Goal: Task Accomplishment & Management: Manage account settings

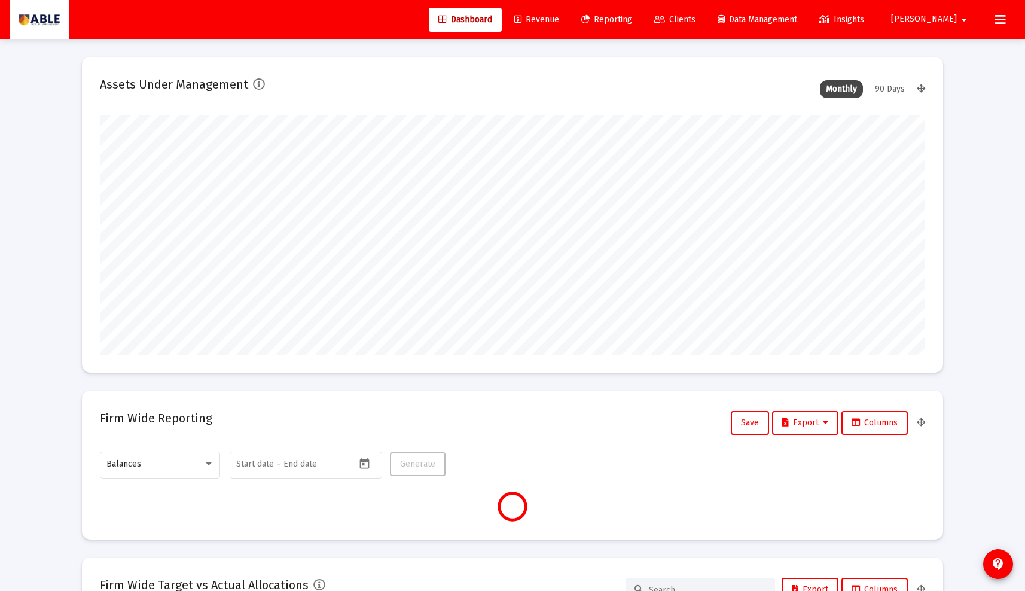
scroll to position [239, 444]
type input "2025-08-26"
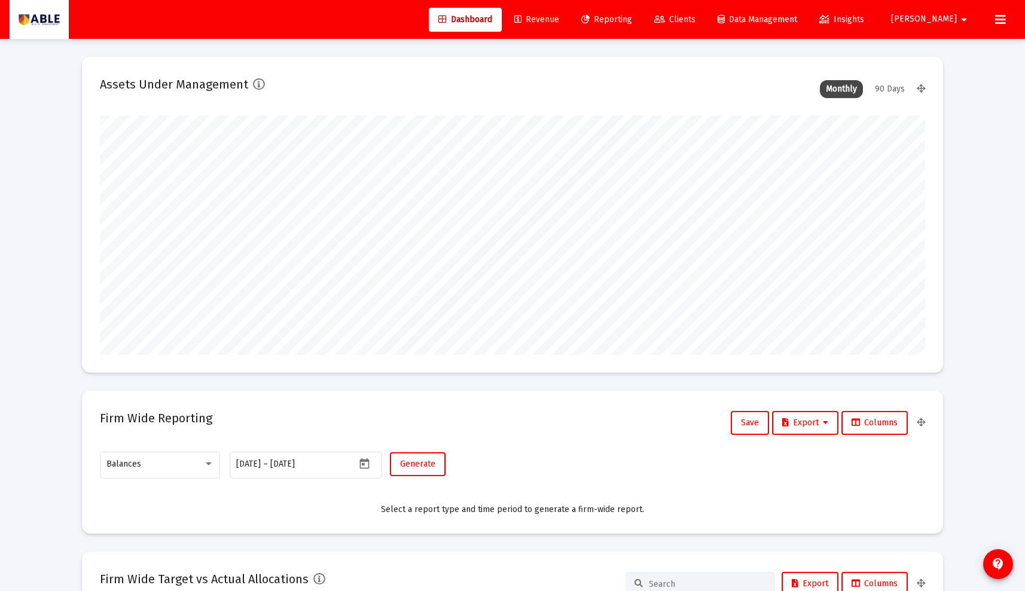
scroll to position [239, 386]
click at [950, 21] on span "[PERSON_NAME]" at bounding box center [924, 19] width 66 height 10
click at [958, 81] on button "Logout" at bounding box center [960, 79] width 71 height 29
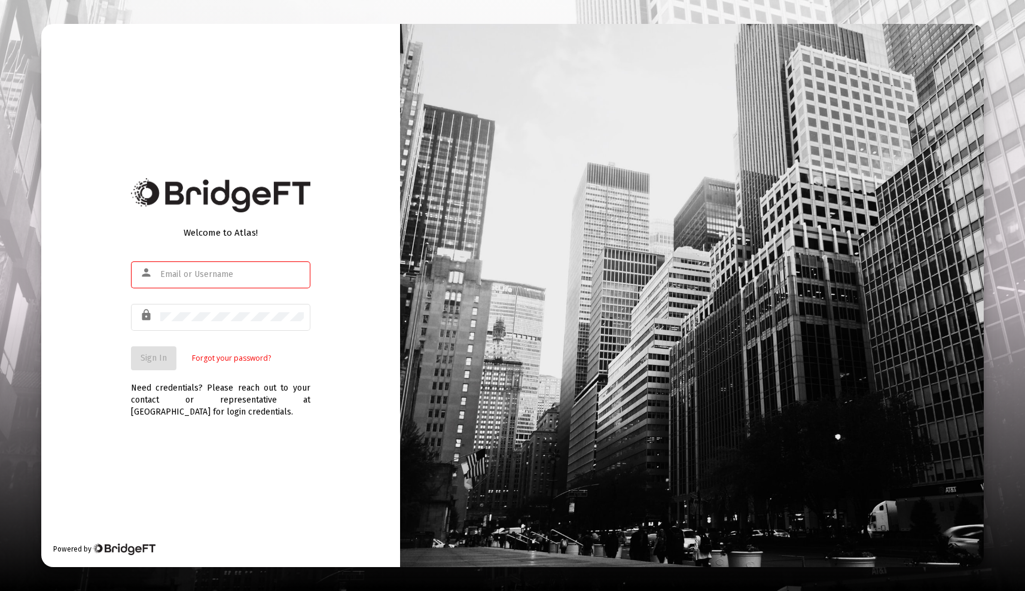
type input "[PERSON_NAME][EMAIL_ADDRESS][DOMAIN_NAME]"
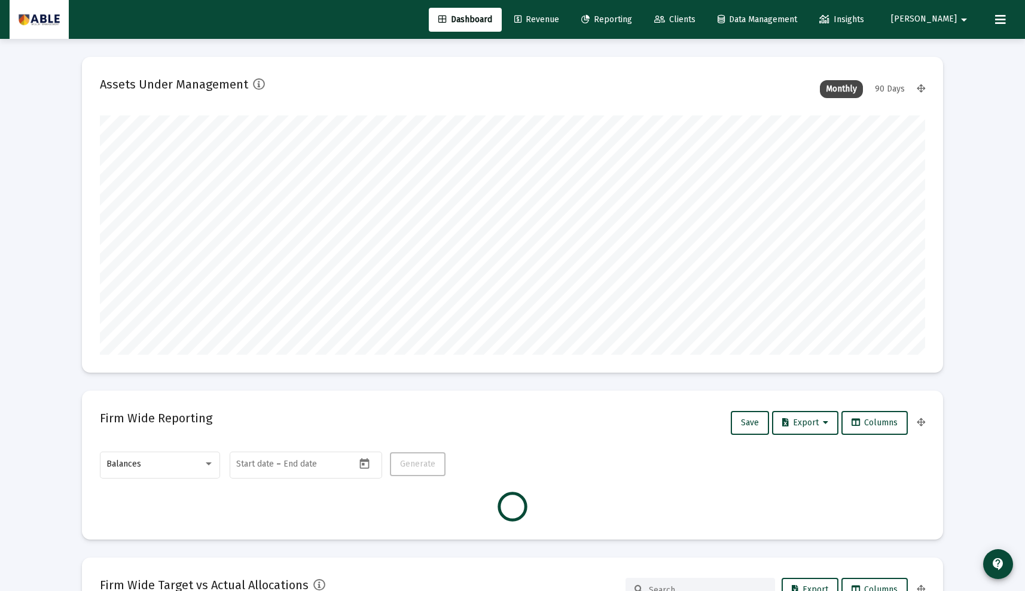
scroll to position [1, 0]
type input "2025-08-26"
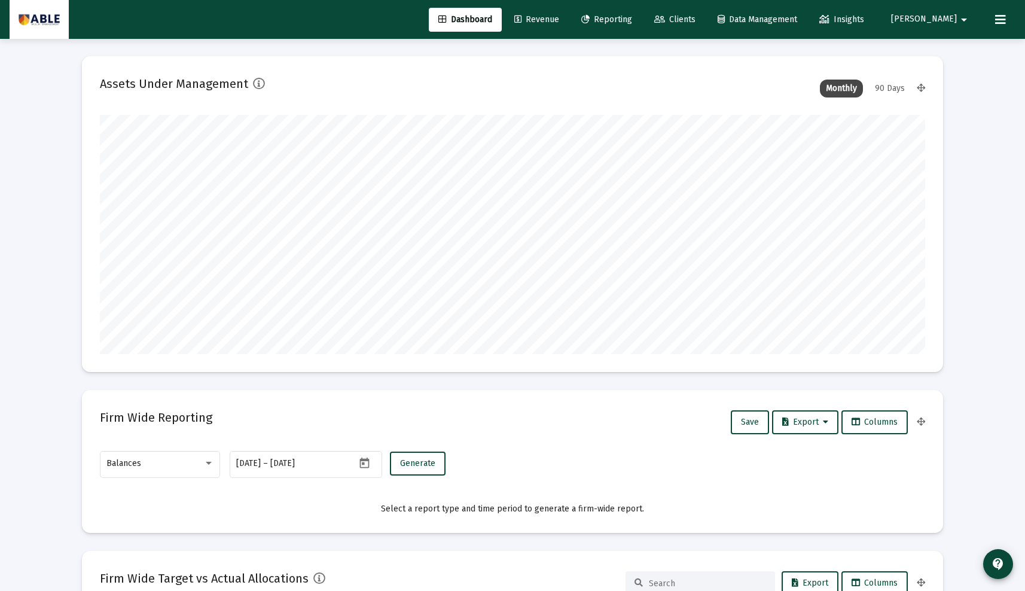
scroll to position [239, 386]
click at [559, 19] on span "Revenue" at bounding box center [536, 19] width 45 height 10
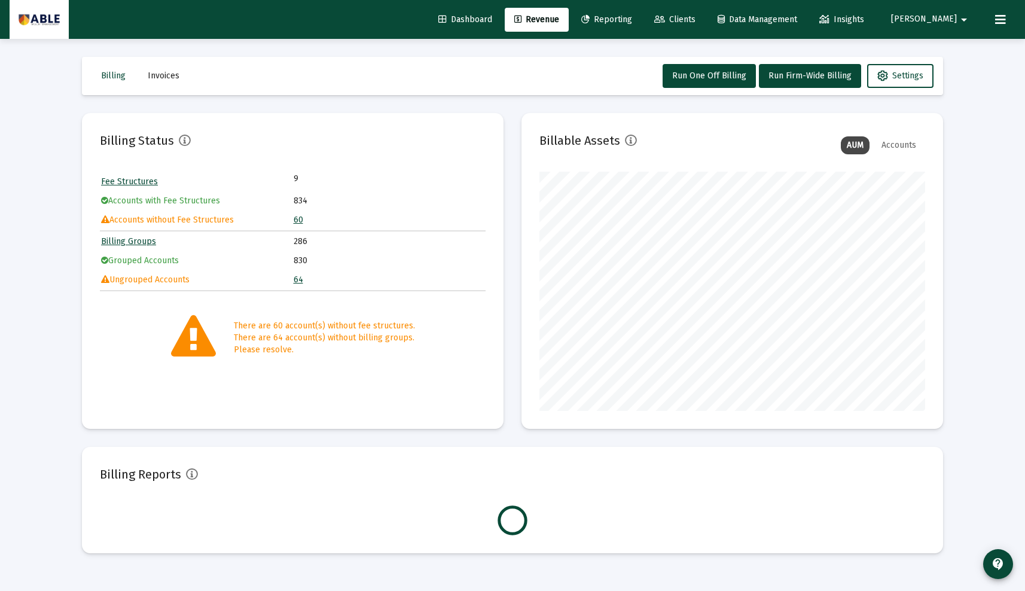
scroll to position [239, 386]
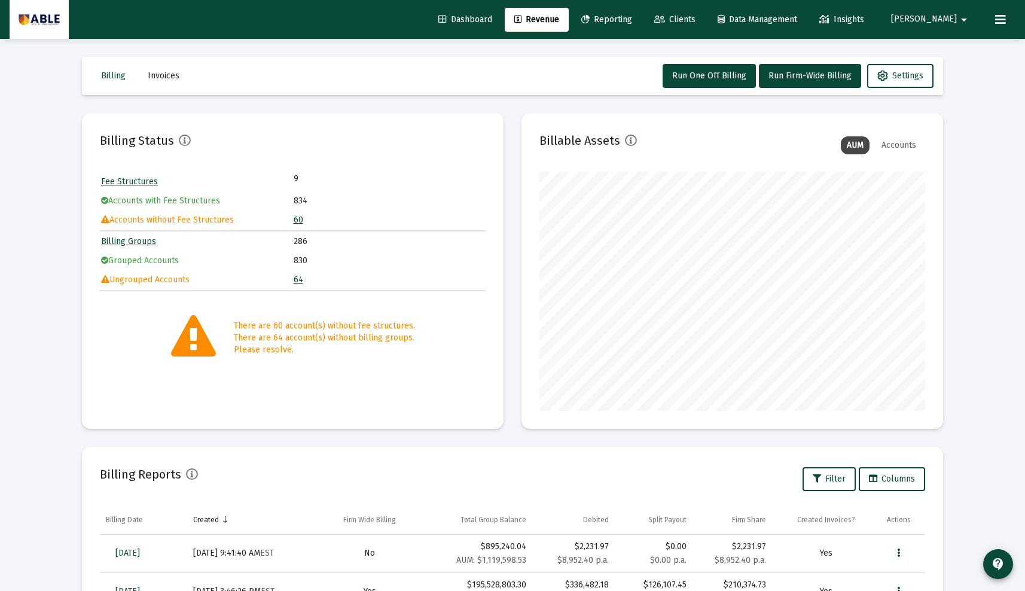
click at [300, 221] on link "60" at bounding box center [299, 220] width 10 height 10
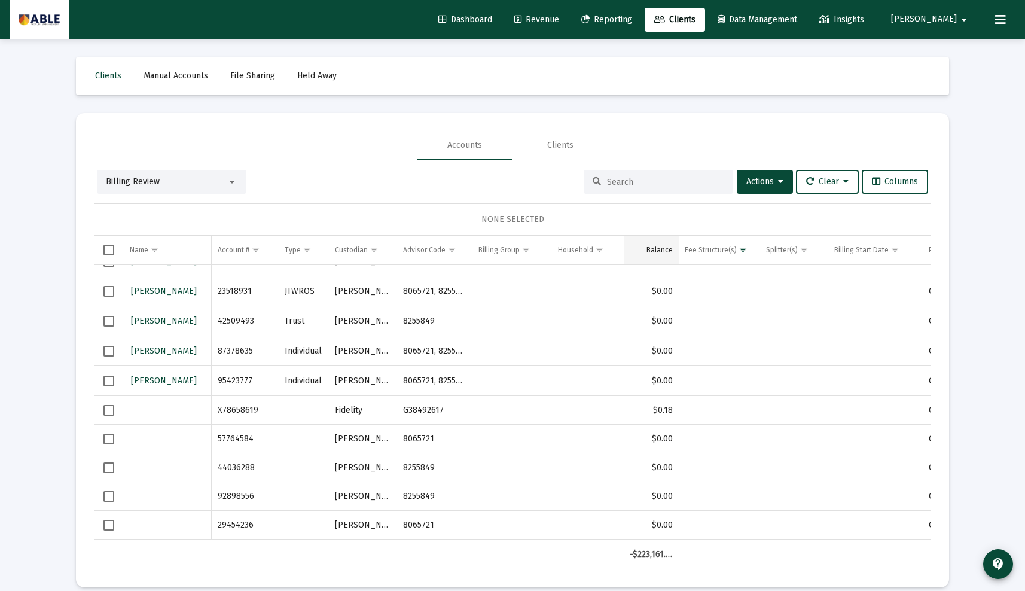
click at [662, 245] on div "Balance" at bounding box center [660, 250] width 26 height 10
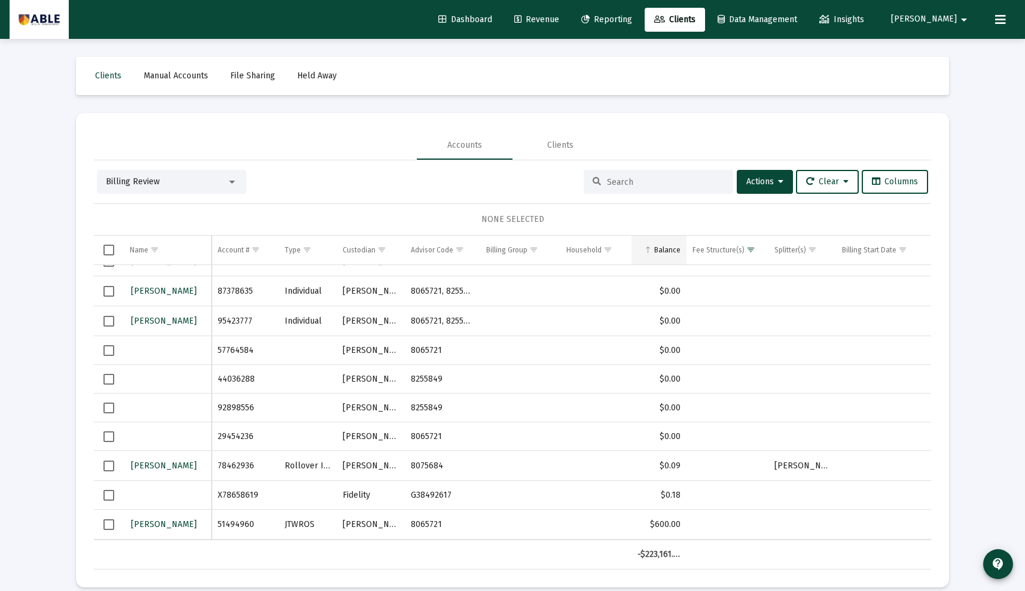
click at [663, 247] on div "Balance" at bounding box center [667, 250] width 26 height 10
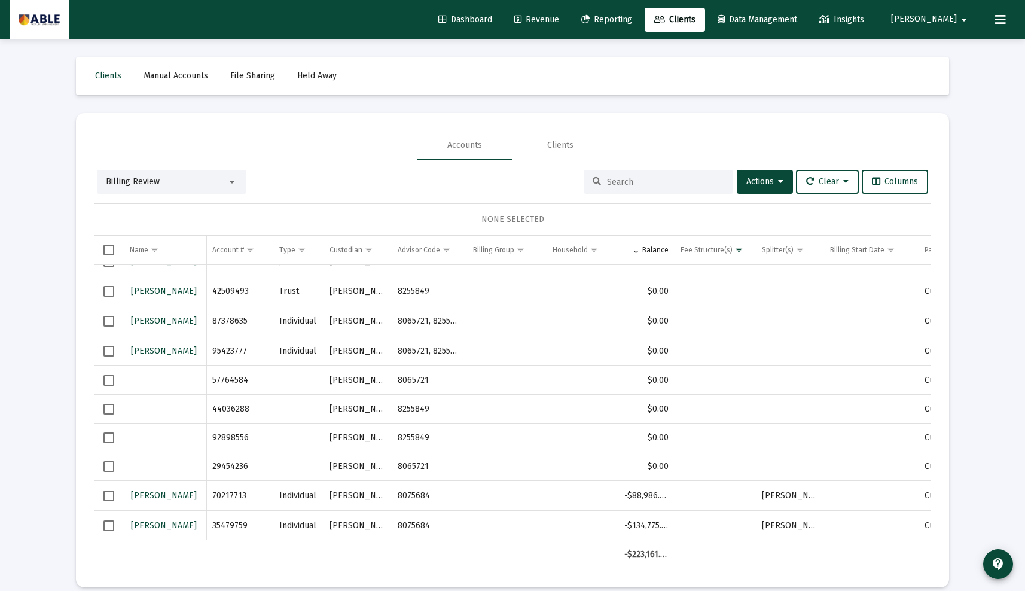
click at [957, 10] on button "Seth arrow_drop_down" at bounding box center [931, 19] width 109 height 24
click at [943, 86] on button "Logout" at bounding box center [960, 79] width 71 height 29
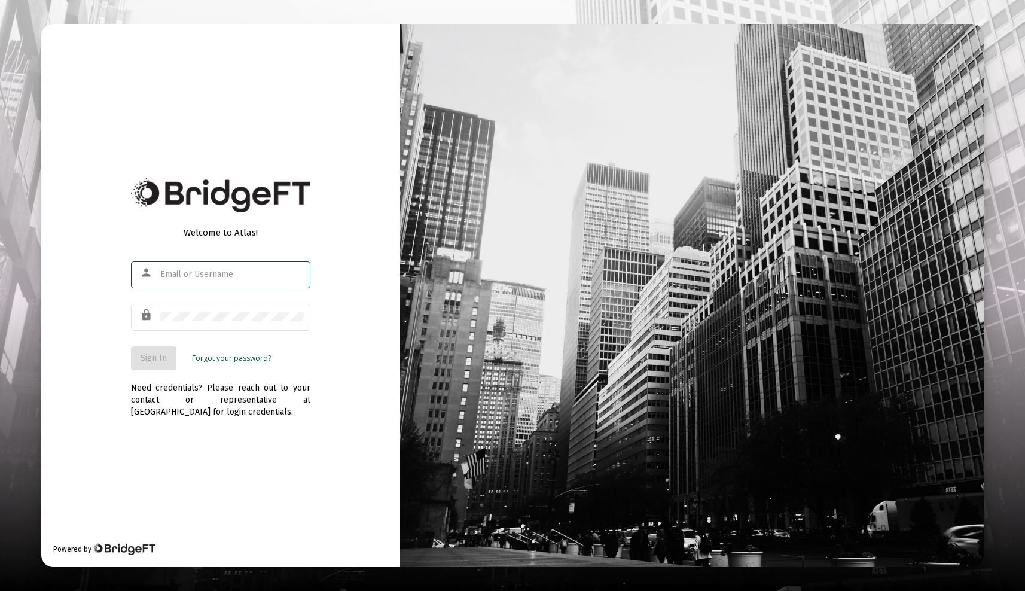
type input "[PERSON_NAME][EMAIL_ADDRESS][DOMAIN_NAME]"
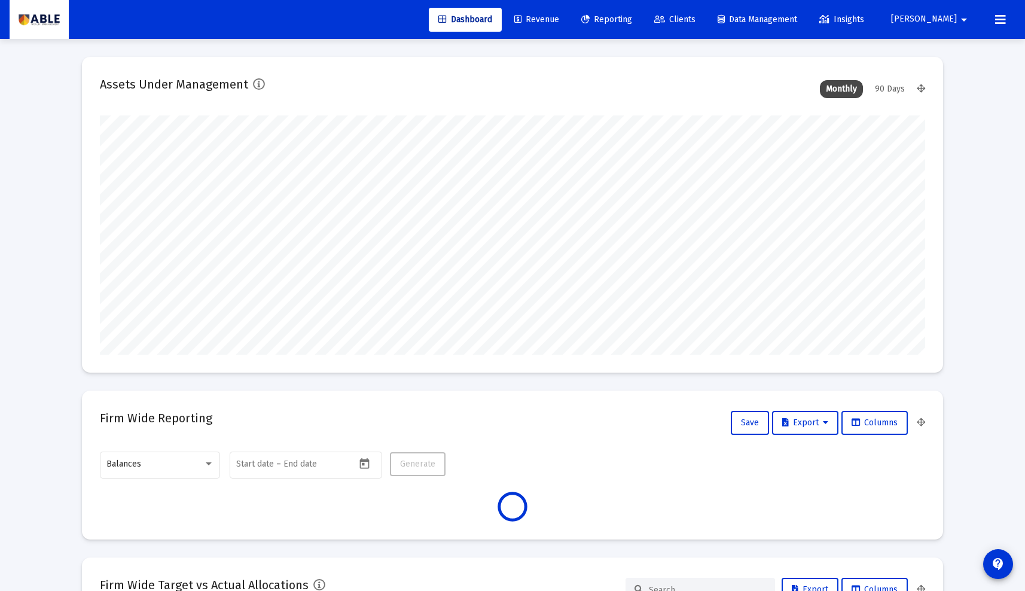
scroll to position [239, 444]
type input "2025-08-26"
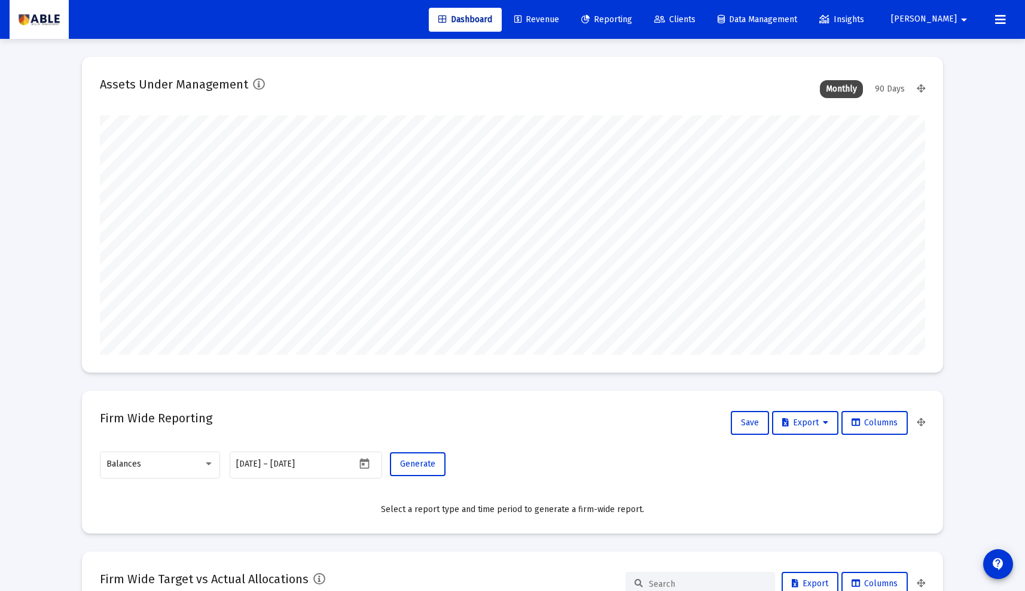
scroll to position [239, 386]
click at [569, 24] on link "Revenue" at bounding box center [537, 20] width 64 height 24
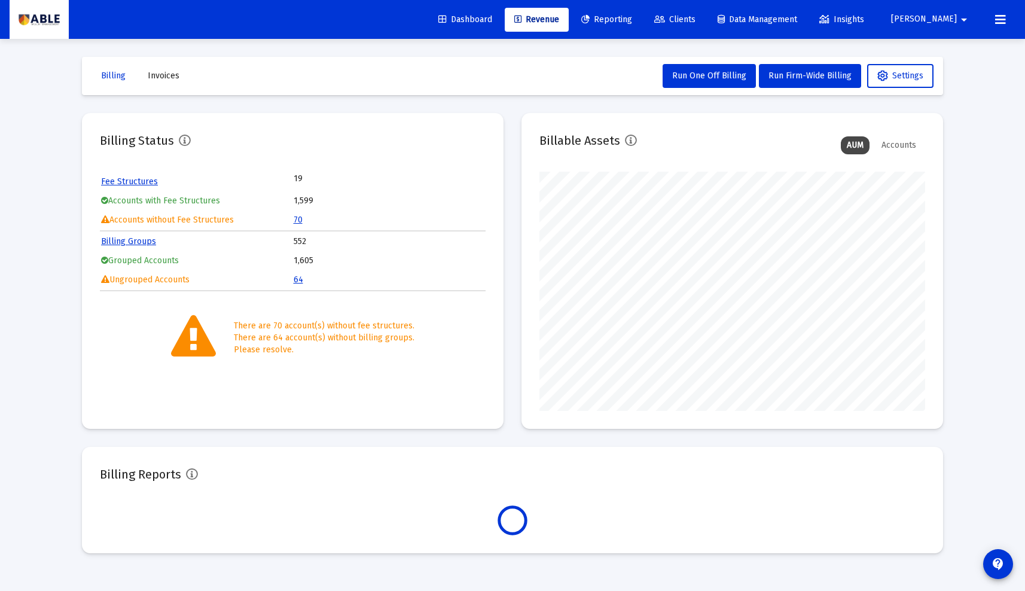
scroll to position [239, 386]
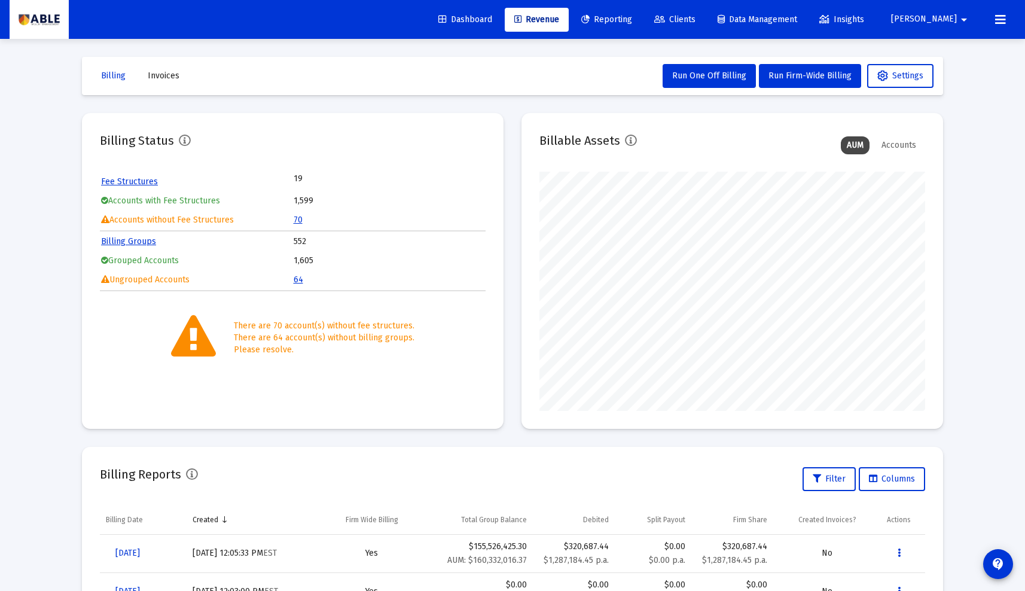
drag, startPoint x: 302, startPoint y: 221, endPoint x: 295, endPoint y: 220, distance: 7.4
click at [298, 220] on td "70" at bounding box center [389, 220] width 191 height 18
click at [295, 220] on link "70" at bounding box center [298, 220] width 9 height 10
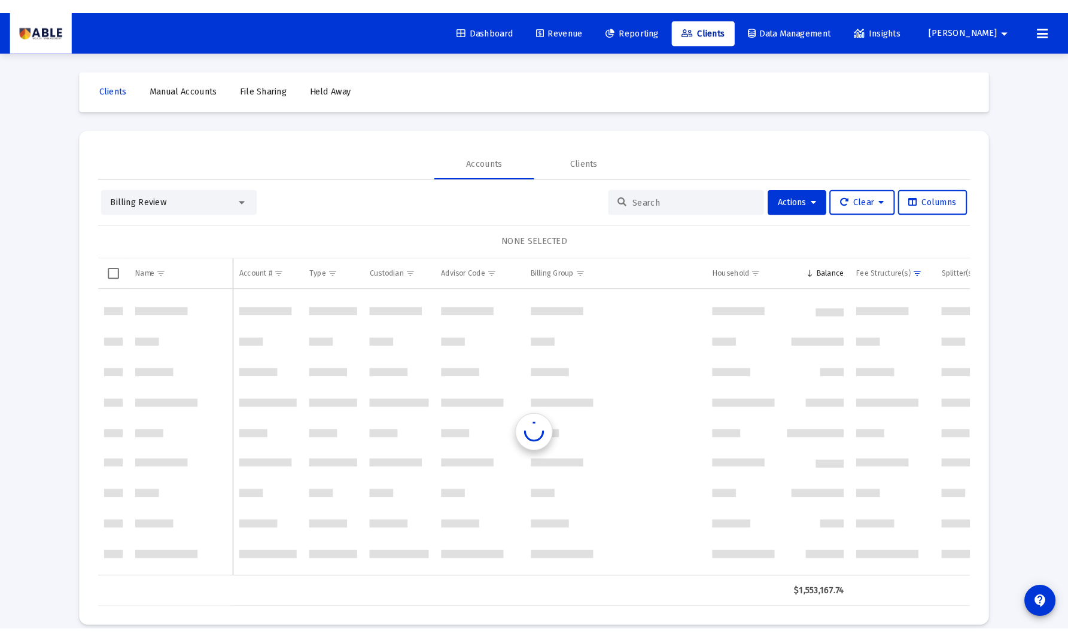
scroll to position [1196, 0]
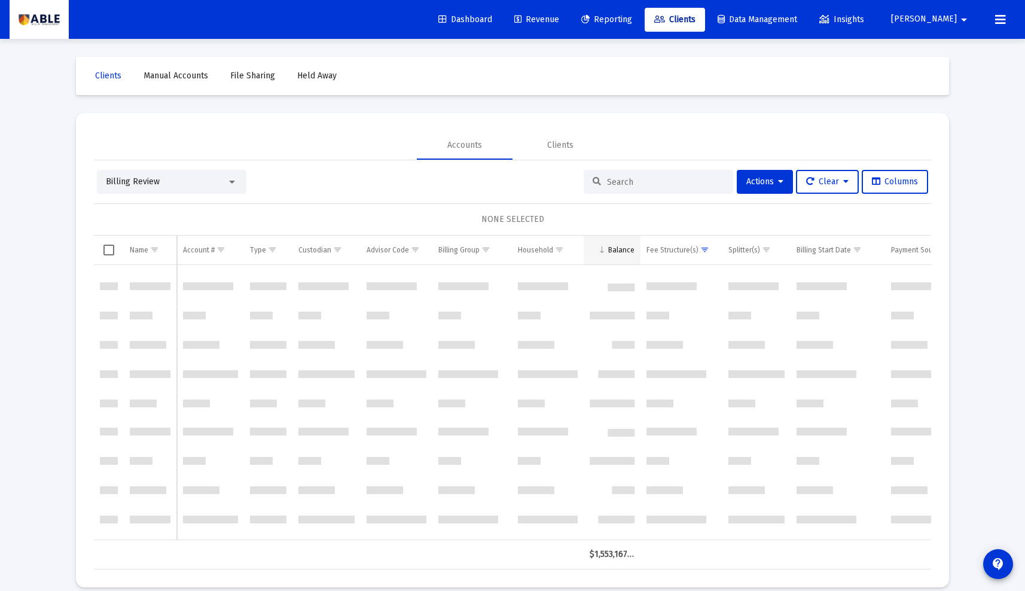
click at [620, 249] on div "Balance" at bounding box center [621, 250] width 26 height 10
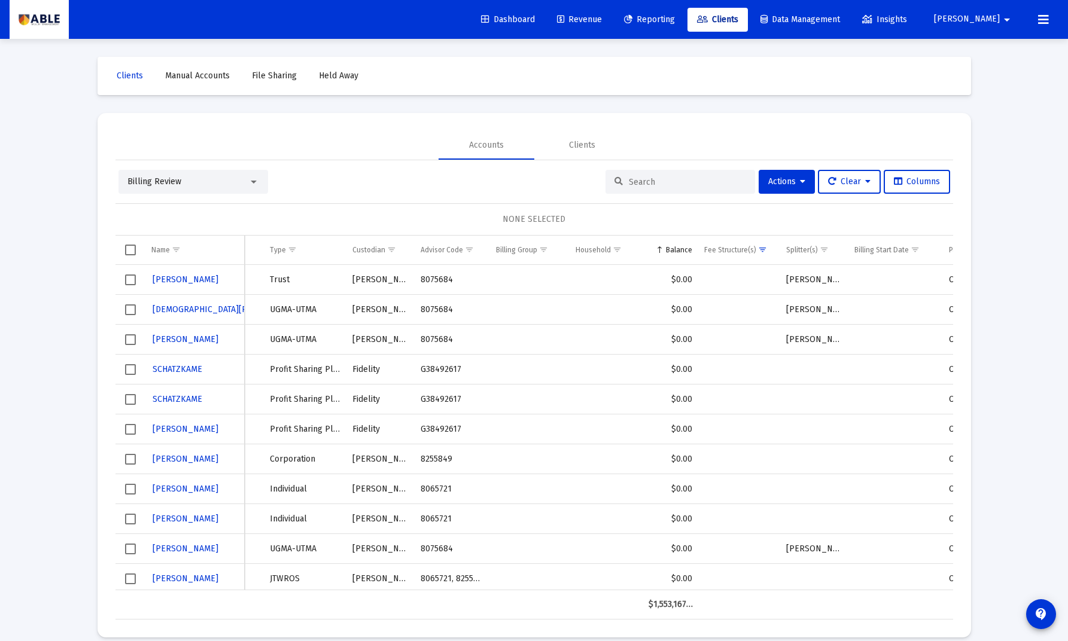
scroll to position [0, 48]
click at [663, 250] on span "Column Balance" at bounding box center [659, 249] width 9 height 9
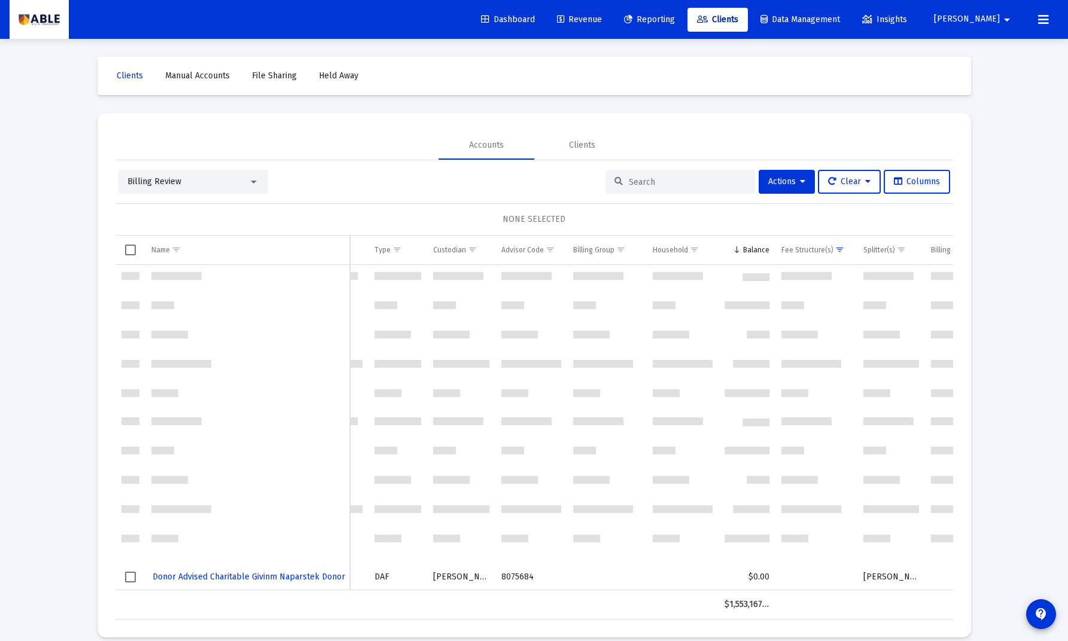
scroll to position [0, 0]
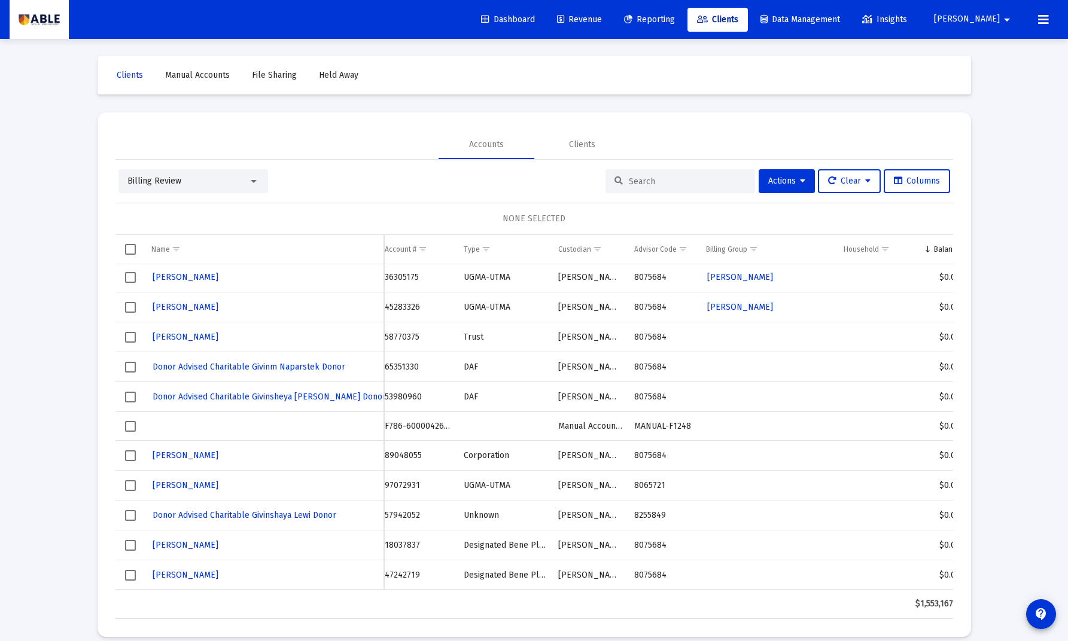
click at [202, 77] on span "Manual Accounts" at bounding box center [197, 75] width 65 height 10
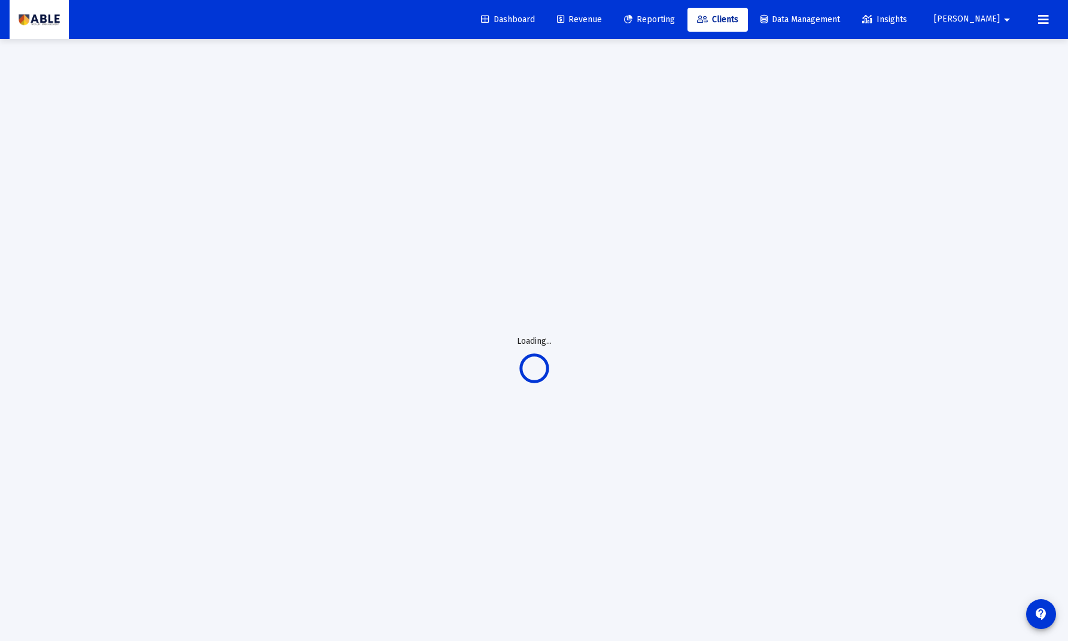
click at [990, 16] on span "[PERSON_NAME]" at bounding box center [967, 19] width 66 height 10
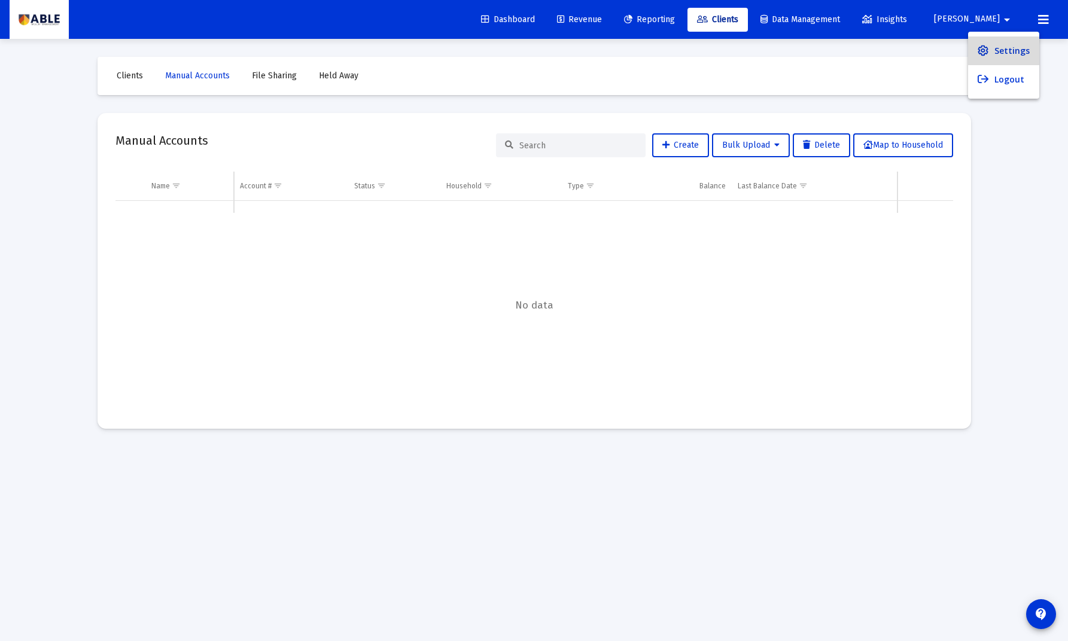
click at [1005, 48] on span "Settings" at bounding box center [1011, 50] width 35 height 29
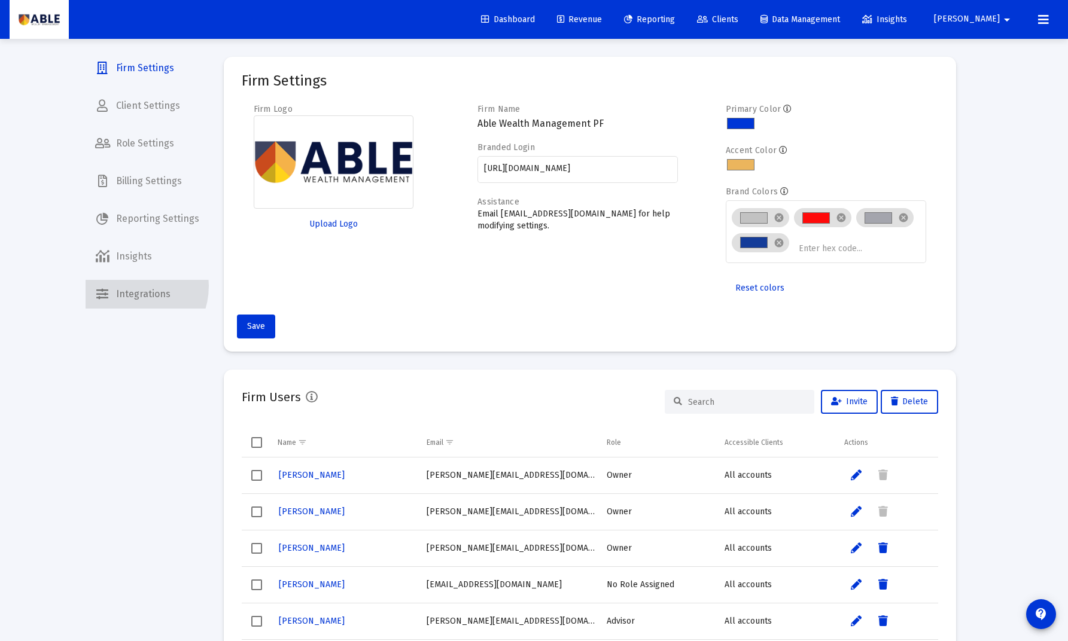
click at [127, 286] on span "Integrations" at bounding box center [147, 294] width 123 height 29
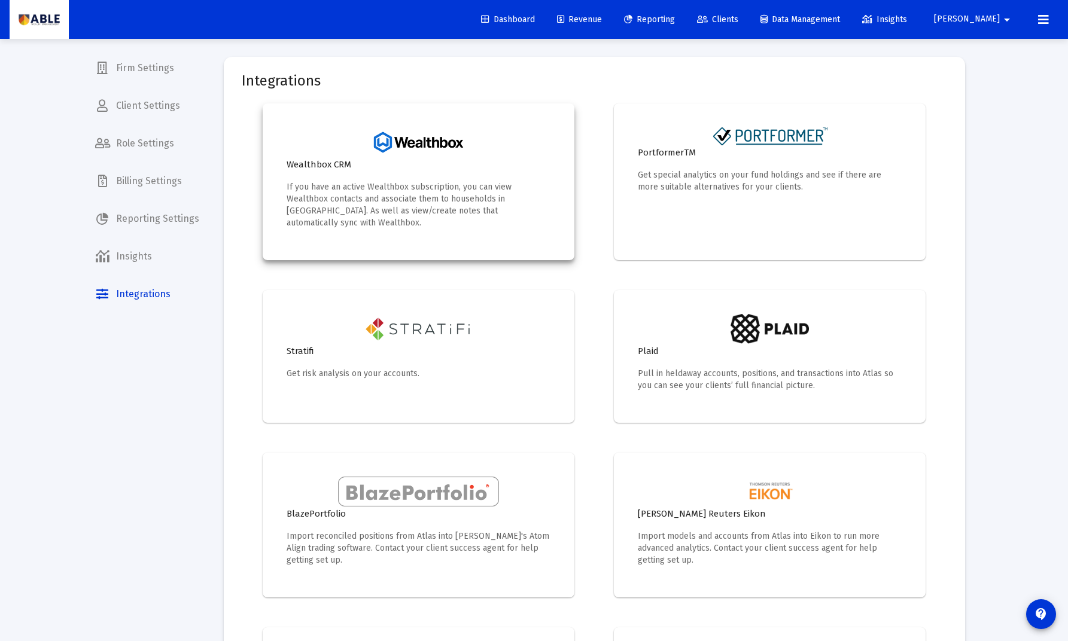
click at [472, 197] on p "If you have an active Wealthbox subscription, you can view Wealthbox contacts a…" at bounding box center [419, 205] width 264 height 48
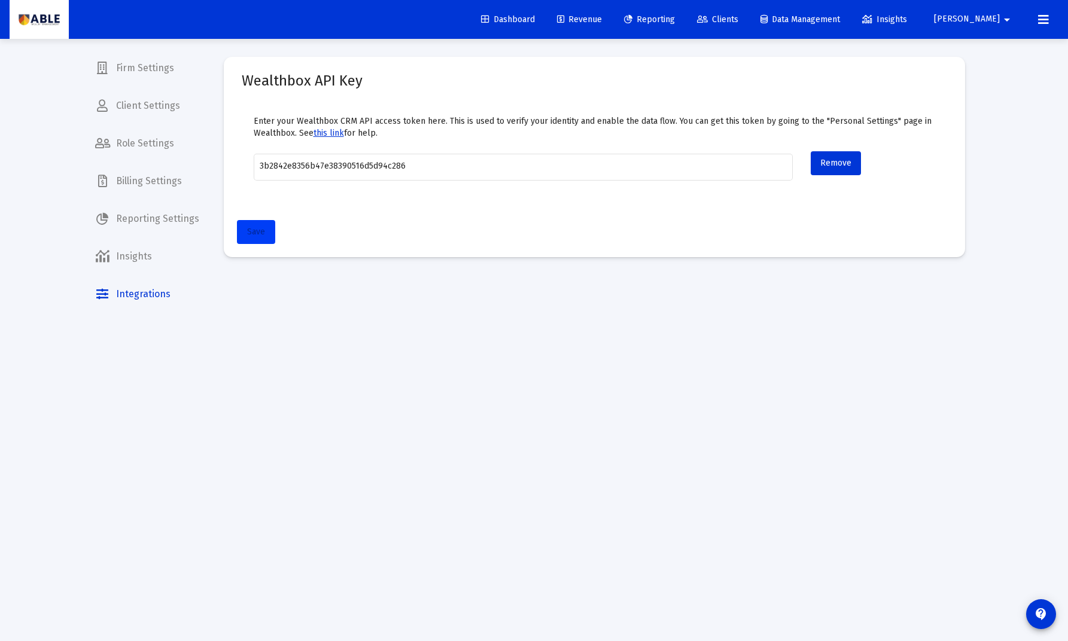
click at [250, 238] on button "Save" at bounding box center [256, 232] width 38 height 24
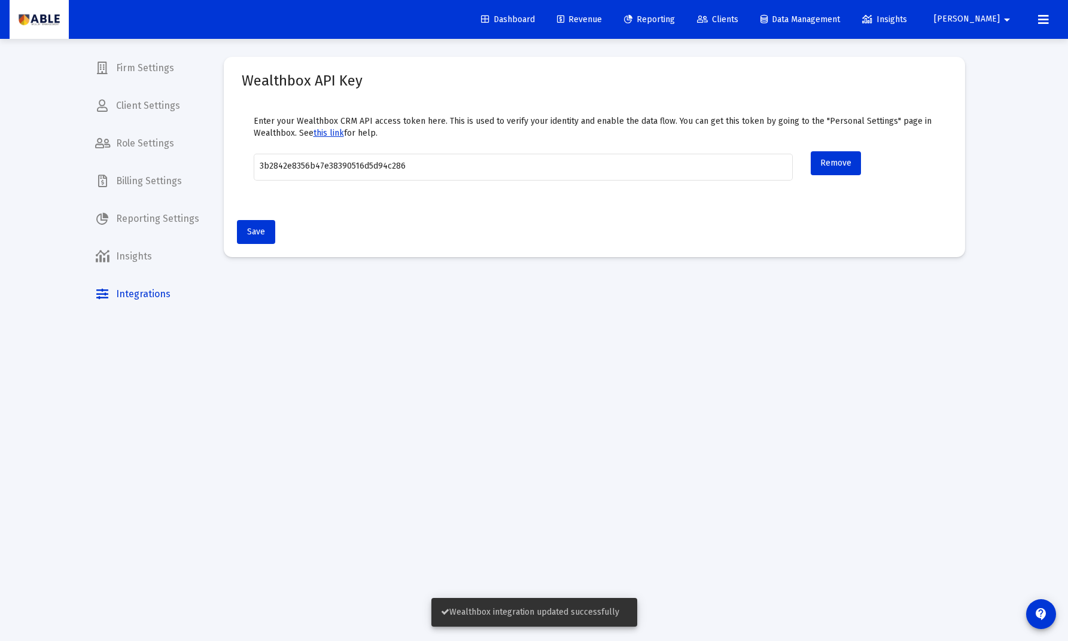
click at [129, 258] on span "Insights" at bounding box center [147, 256] width 123 height 29
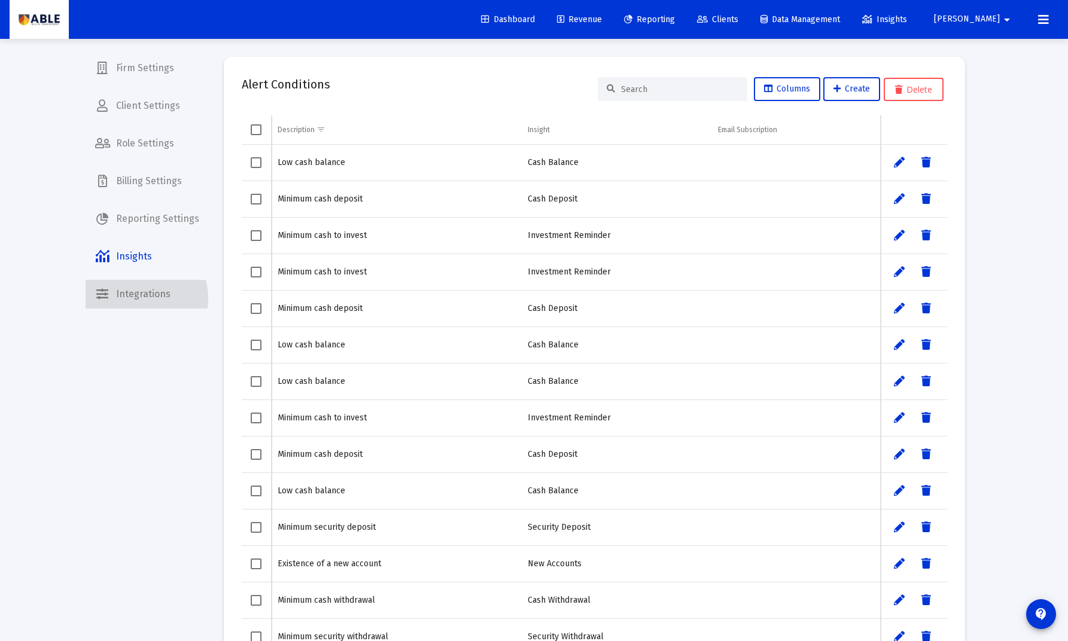
click at [137, 299] on span "Integrations" at bounding box center [147, 294] width 123 height 29
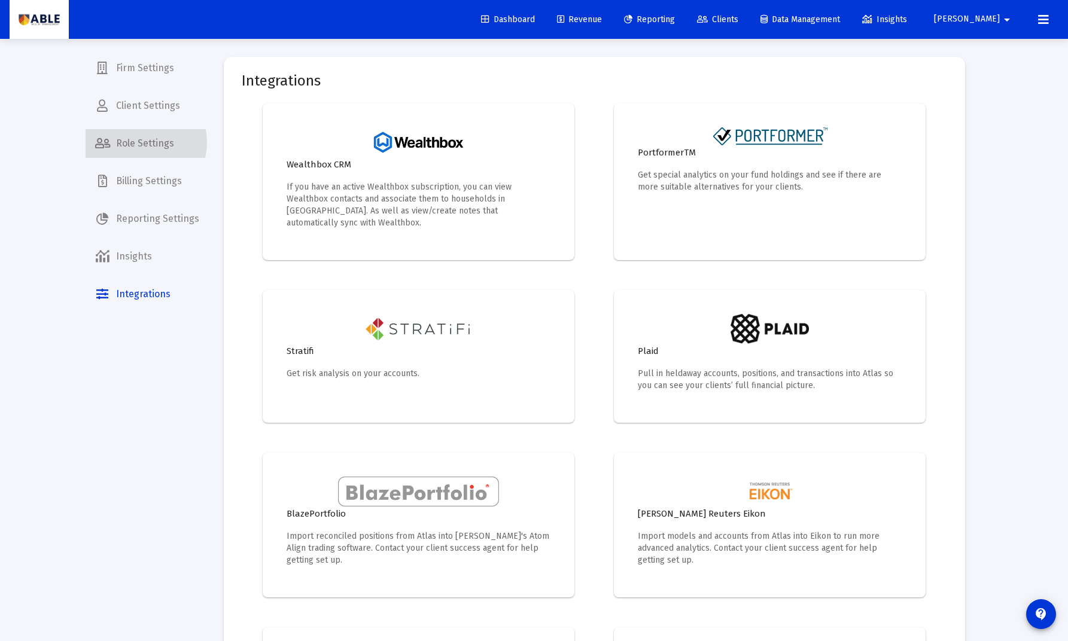
click at [138, 142] on span "Role Settings" at bounding box center [147, 143] width 123 height 29
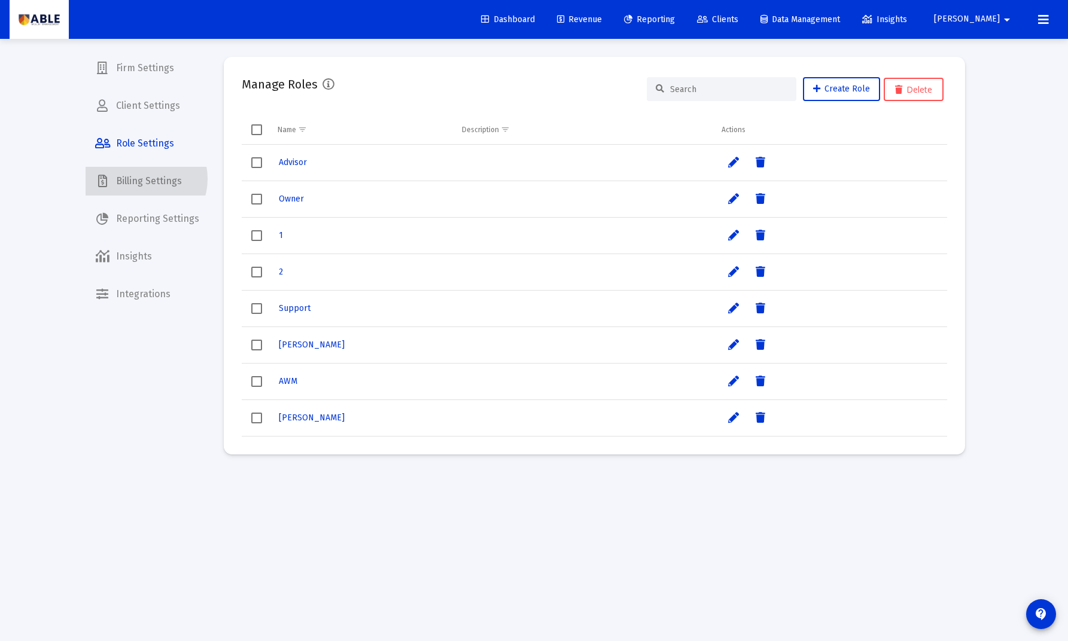
click at [140, 179] on span "Billing Settings" at bounding box center [147, 181] width 123 height 29
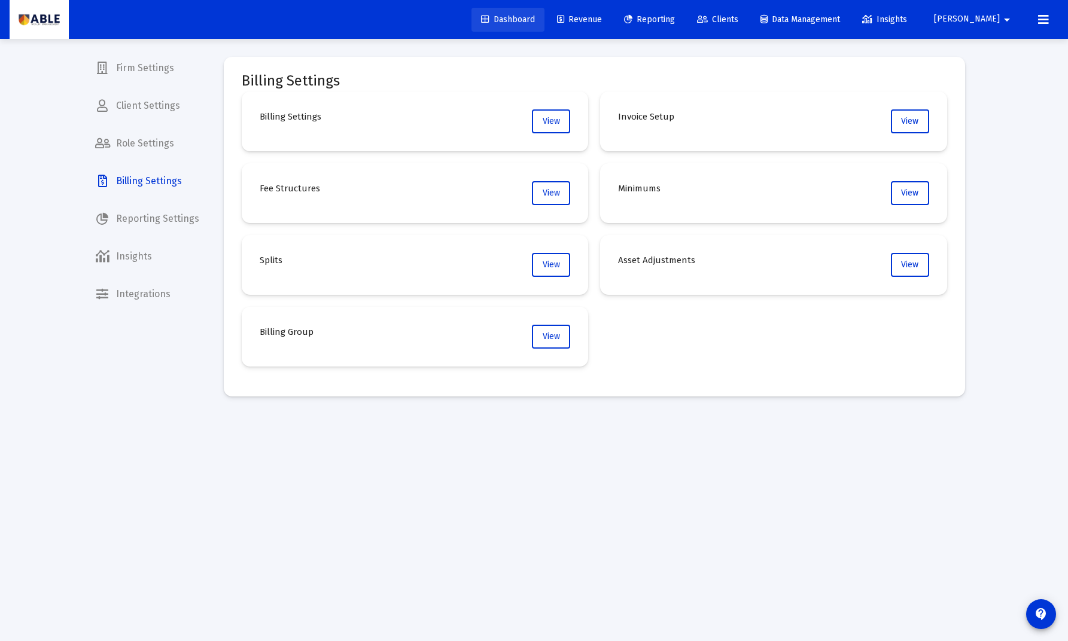
click at [544, 25] on link "Dashboard" at bounding box center [507, 20] width 73 height 24
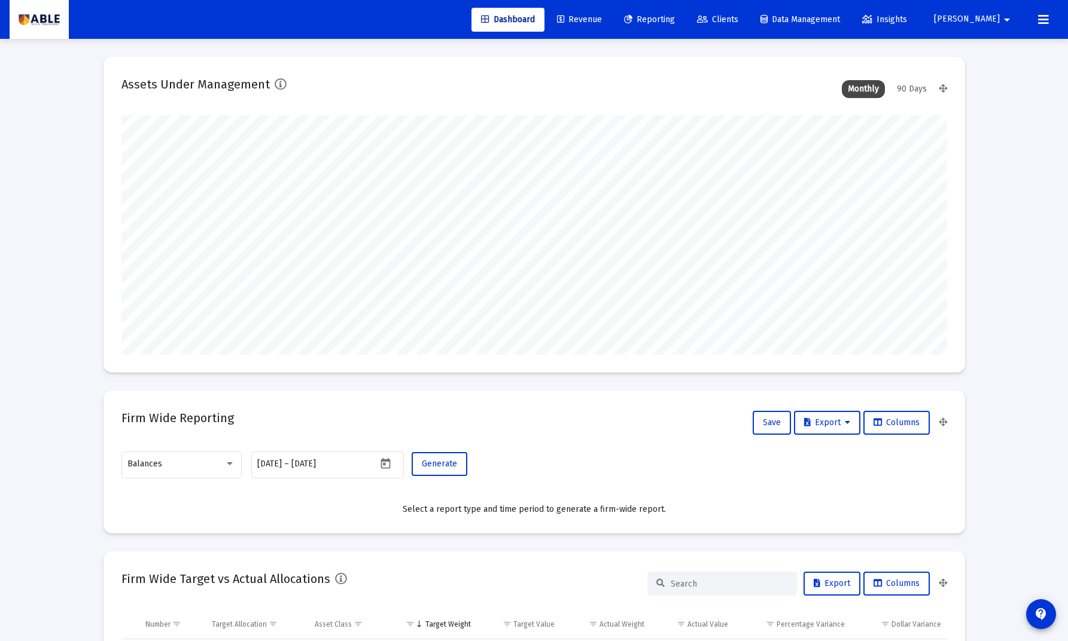
scroll to position [239, 444]
click at [900, 89] on div "90 Days" at bounding box center [912, 89] width 42 height 18
click at [907, 23] on span "Insights" at bounding box center [884, 19] width 45 height 10
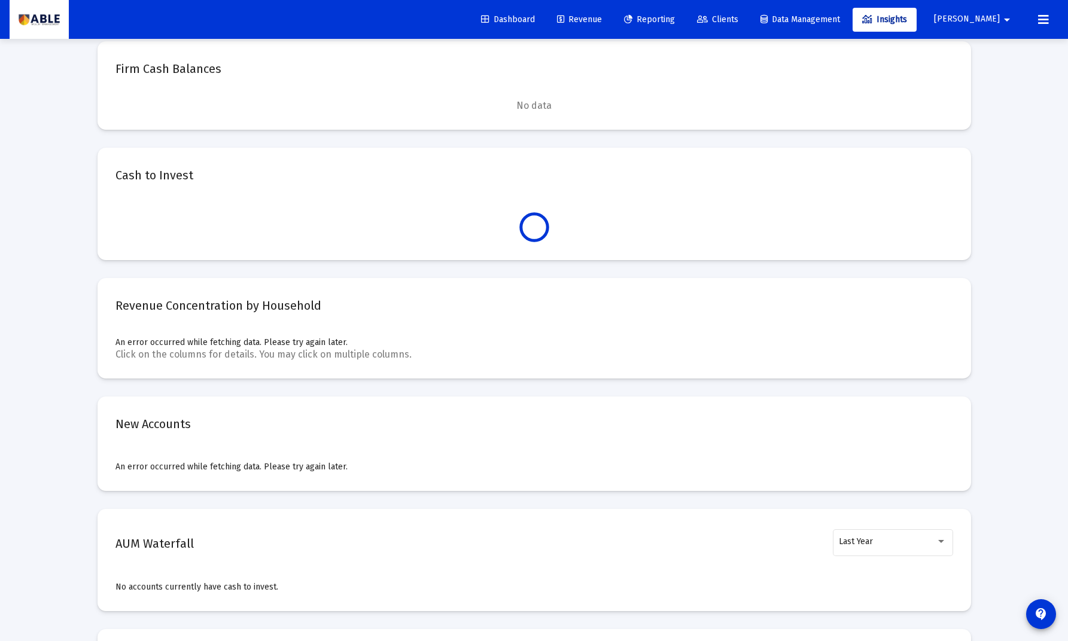
scroll to position [11, 0]
click at [708, 19] on icon at bounding box center [702, 20] width 11 height 8
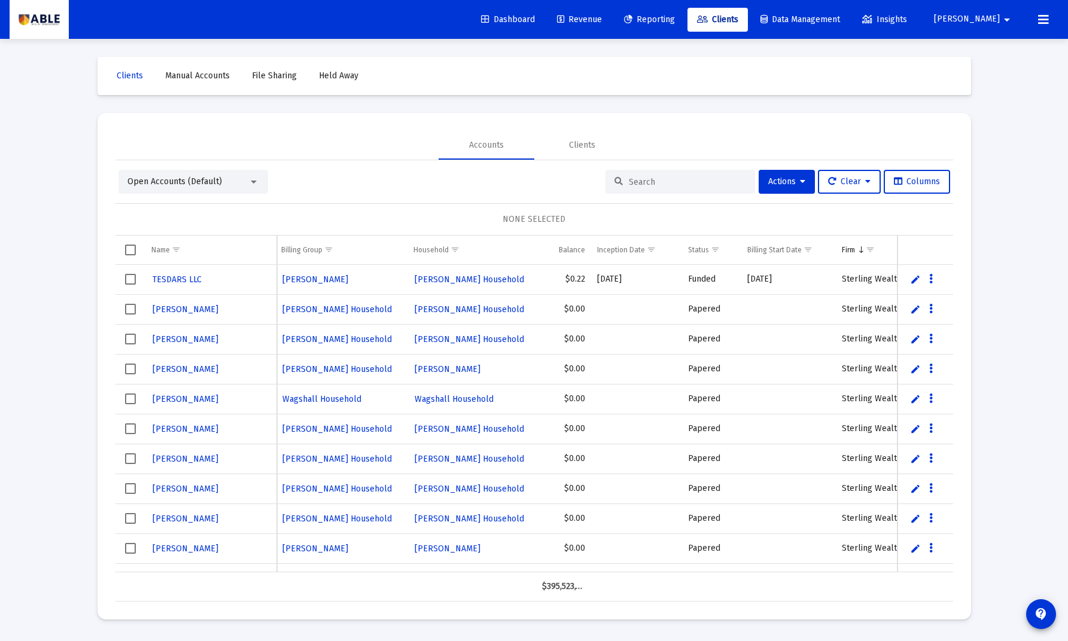
scroll to position [0, 431]
click at [715, 250] on span "Show filter options for column 'Status'" at bounding box center [714, 249] width 9 height 9
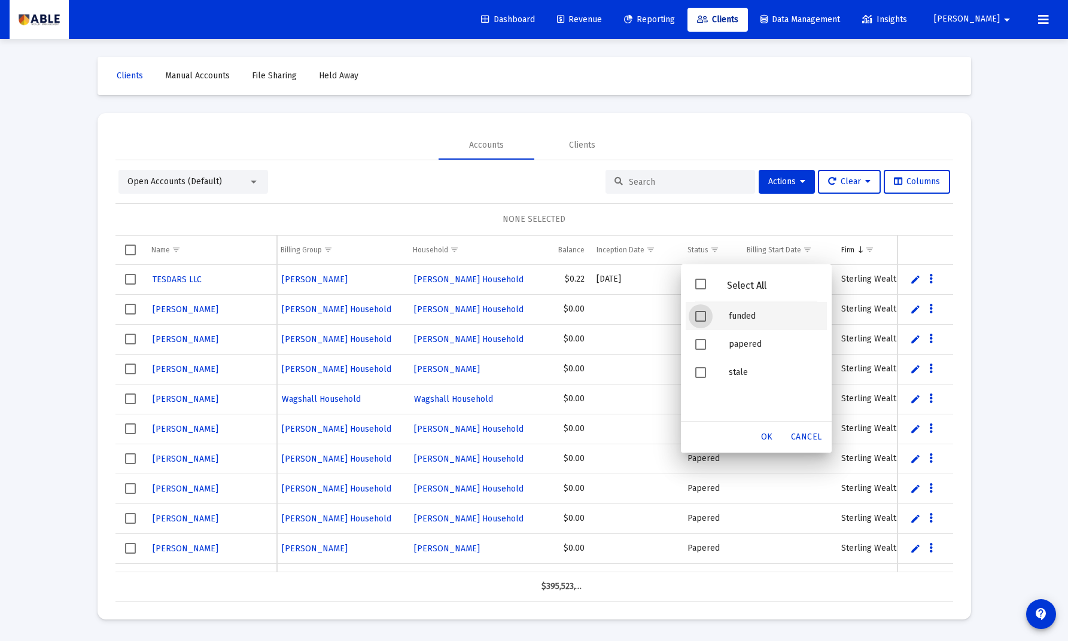
click at [721, 322] on div "funded" at bounding box center [773, 316] width 108 height 28
click at [767, 435] on span "OK" at bounding box center [767, 437] width 12 height 10
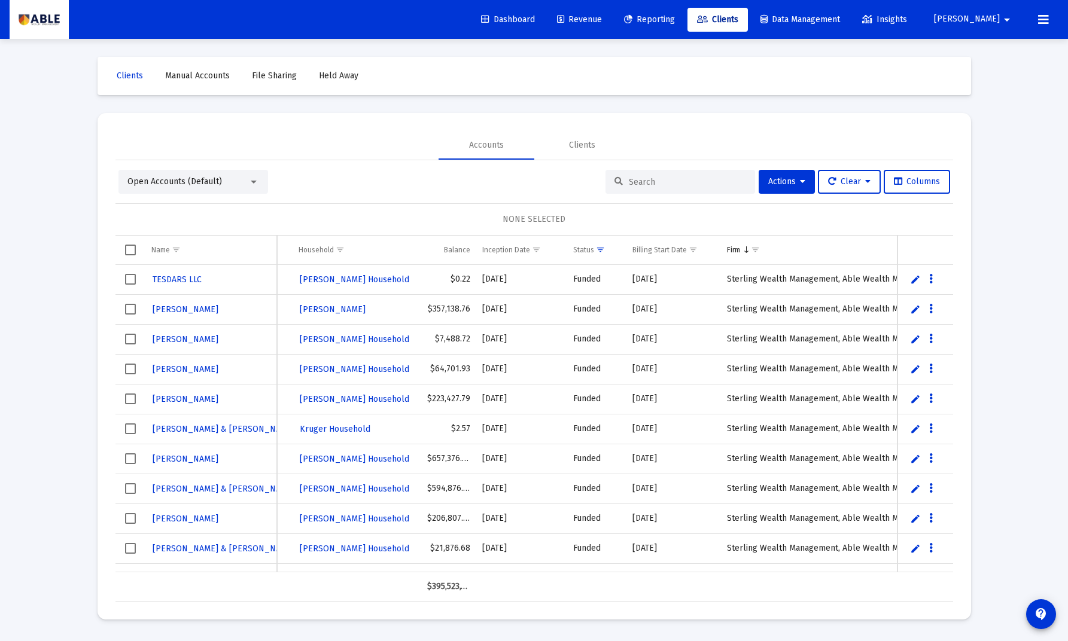
scroll to position [0, 602]
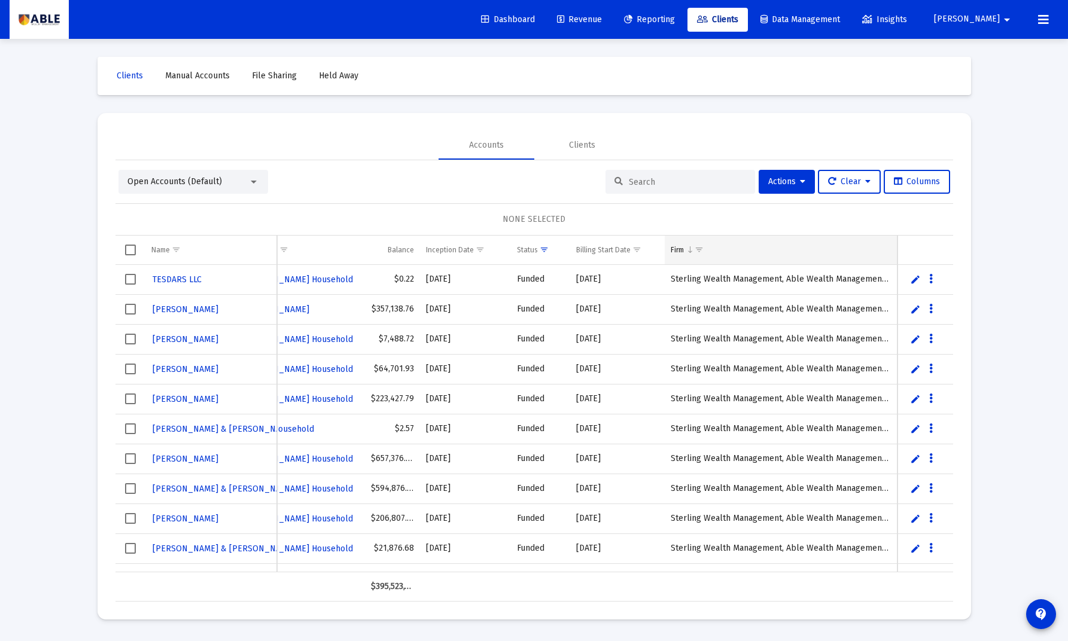
click at [675, 254] on div "Firm" at bounding box center [677, 250] width 13 height 10
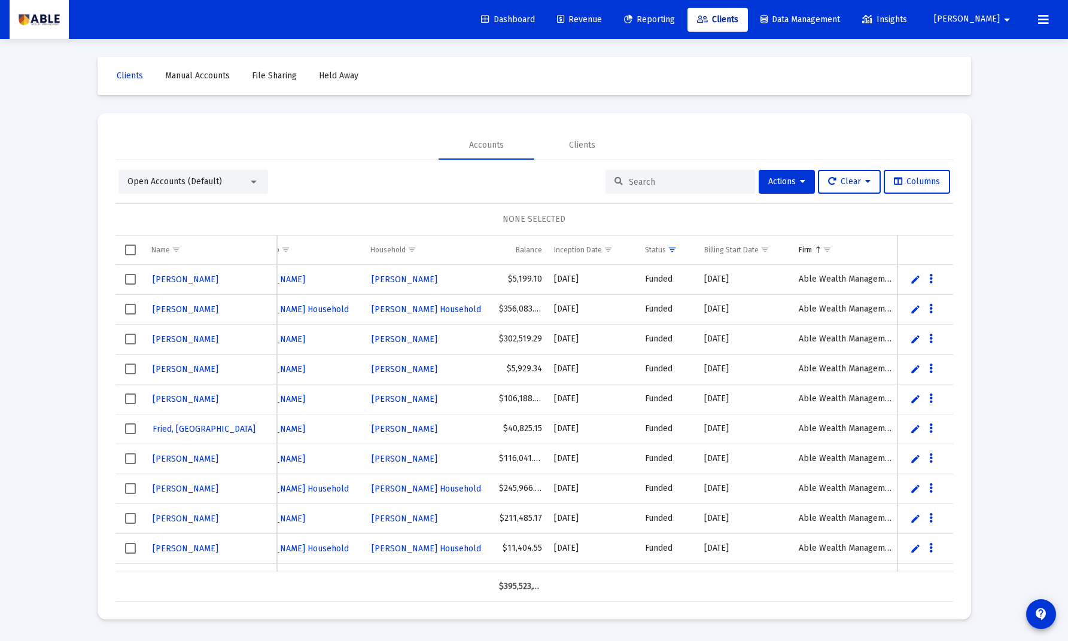
scroll to position [0, 472]
